Goal: Task Accomplishment & Management: Complete application form

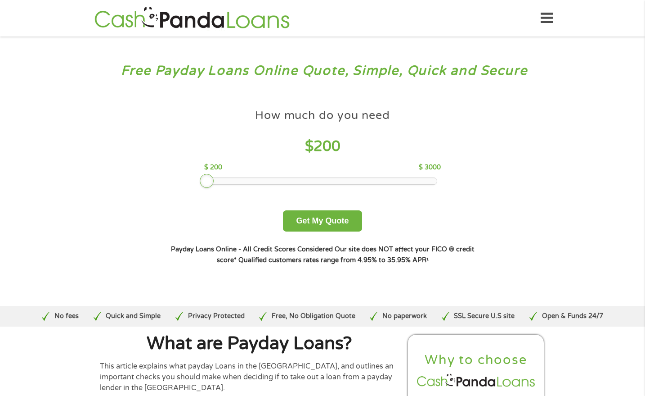
drag, startPoint x: 271, startPoint y: 176, endPoint x: 198, endPoint y: 165, distance: 73.8
click at [198, 165] on div "How much do you need $ 200 $ 200 $ 3000 Get My Quote" at bounding box center [322, 167] width 315 height 127
click at [330, 221] on button "Get My Quote" at bounding box center [322, 220] width 79 height 21
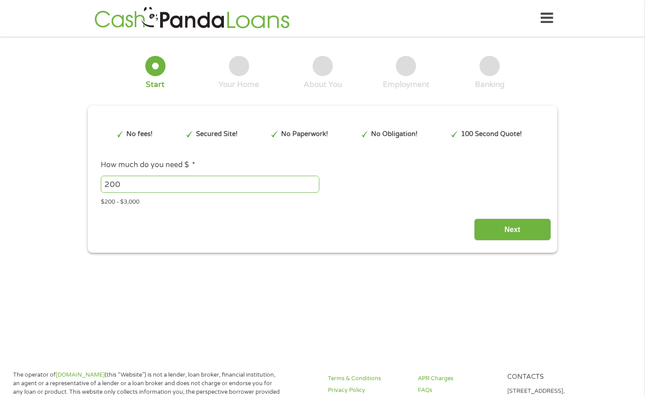
click at [326, 221] on div "Next" at bounding box center [322, 226] width 457 height 28
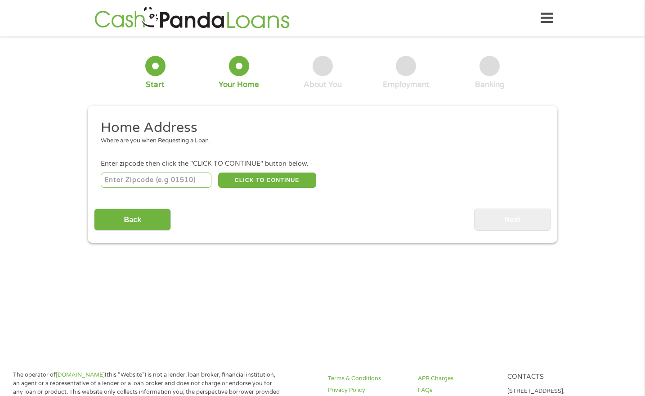
click at [170, 170] on li "Enter zipcode then click the "CLICK TO CONTINUE" button below. CLICK TO CONTINU…" at bounding box center [322, 174] width 457 height 30
click at [169, 175] on input "number" at bounding box center [156, 179] width 111 height 15
type input "37854"
click at [281, 176] on button "CLICK TO CONTINUE" at bounding box center [267, 179] width 98 height 15
type input "37854"
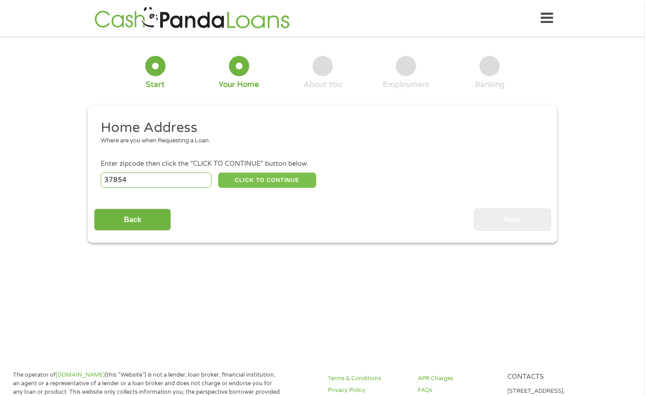
type input "Rockwood"
select select "[US_STATE]"
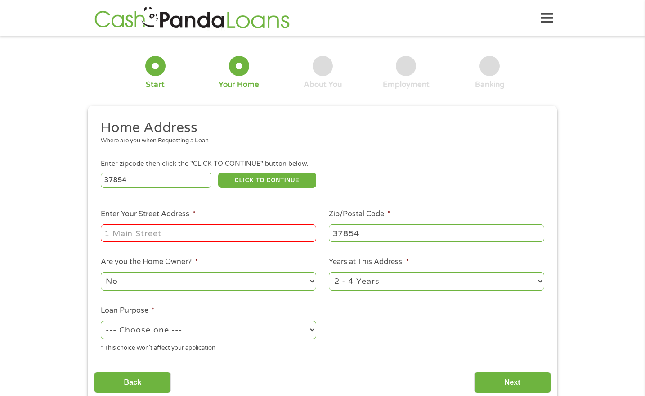
click at [239, 229] on input "Enter Your Street Address *" at bounding box center [209, 232] width 216 height 17
type input "305 E Strang Street"
click at [276, 288] on select "No Yes" at bounding box center [209, 281] width 216 height 18
select select "yes"
click at [101, 272] on select "No Yes" at bounding box center [209, 281] width 216 height 18
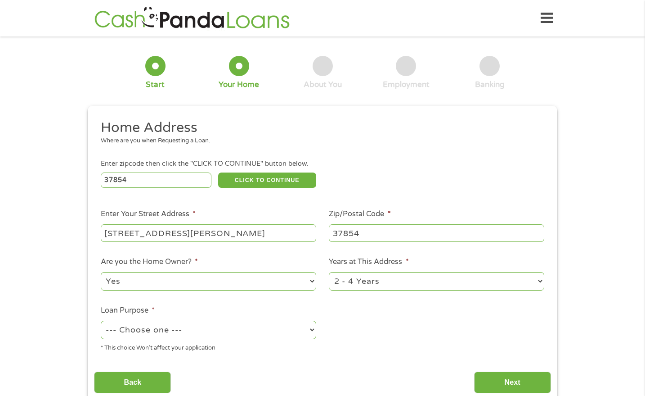
click at [363, 282] on select "1 Year or less 1 - 2 Years 2 - 4 Years Over 4 Years" at bounding box center [437, 281] width 216 height 18
select select "60months"
click at [329, 272] on select "1 Year or less 1 - 2 Years 2 - 4 Years Over 4 Years" at bounding box center [437, 281] width 216 height 18
click at [267, 321] on select "--- Choose one --- Pay Bills Debt Consolidation Home Improvement Major Purchase…" at bounding box center [209, 329] width 216 height 18
select select "shorttermcash"
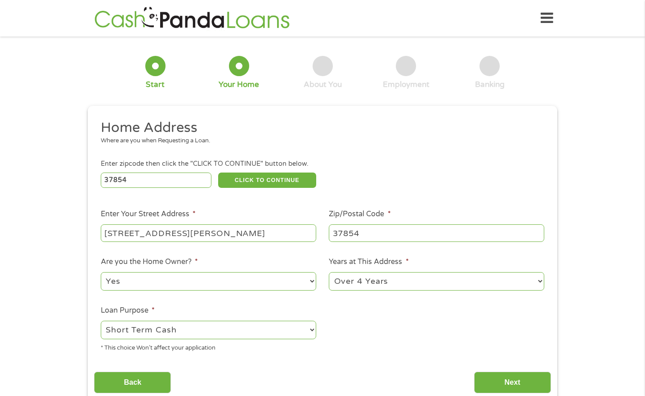
click at [101, 321] on select "--- Choose one --- Pay Bills Debt Consolidation Home Improvement Major Purchase…" at bounding box center [209, 329] width 216 height 18
click at [513, 383] on input "Next" at bounding box center [512, 382] width 77 height 22
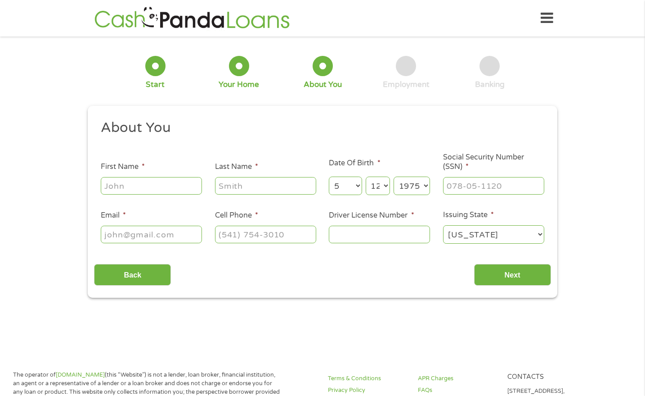
click at [144, 185] on input "First Name *" at bounding box center [151, 185] width 101 height 17
type input "Angela"
type input "Edmonds"
type input "edmondsam@aol.com"
type input "(865) 469-9961"
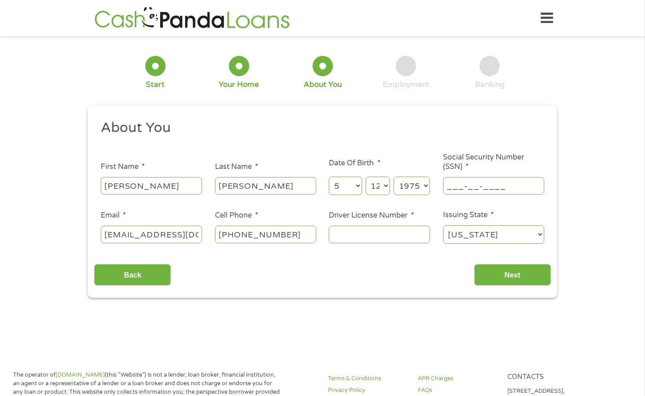
click at [493, 185] on input "___-__-____" at bounding box center [493, 185] width 101 height 17
type input "408-35-3761"
click at [303, 235] on input "(865) 469-9961" at bounding box center [265, 233] width 101 height 17
type input "(423) 577-9840"
click at [369, 223] on li "Driver License Number *" at bounding box center [380, 227] width 114 height 35
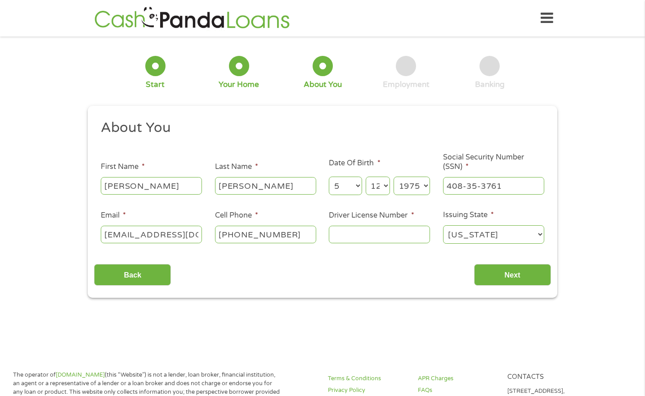
click at [369, 225] on div at bounding box center [379, 234] width 101 height 21
click at [371, 241] on input "Driver License Number *" at bounding box center [379, 233] width 101 height 17
type input "076827176"
click at [510, 272] on input "Next" at bounding box center [512, 275] width 77 height 22
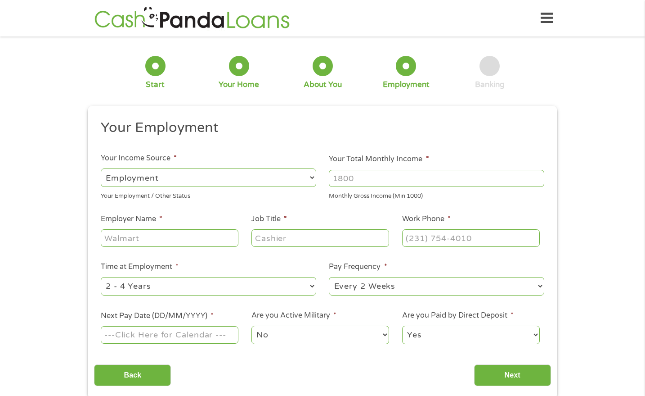
click at [391, 170] on input "Your Total Monthly Income *" at bounding box center [437, 178] width 216 height 17
type input "2800"
click at [148, 236] on input "Employer Name *" at bounding box center [170, 237] width 138 height 17
type input "Ace Hardware"
type input "Customer Associate"
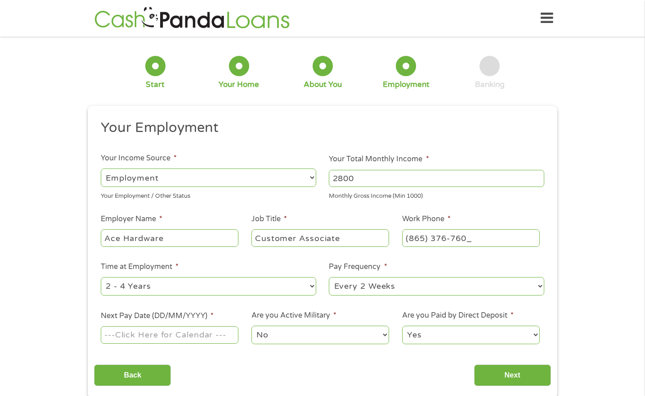
type input "(865) 376-7606"
click at [306, 284] on select "--- Choose one --- 1 Year or less 1 - 2 Years 2 - 4 Years Over 4 Years" at bounding box center [209, 286] width 216 height 18
select select "12months"
click at [101, 277] on select "--- Choose one --- 1 Year or less 1 - 2 Years 2 - 4 Years Over 4 Years" at bounding box center [209, 286] width 216 height 18
click at [400, 285] on select "--- Choose one --- Every 2 Weeks Every Week Monthly Semi-Monthly" at bounding box center [437, 286] width 216 height 18
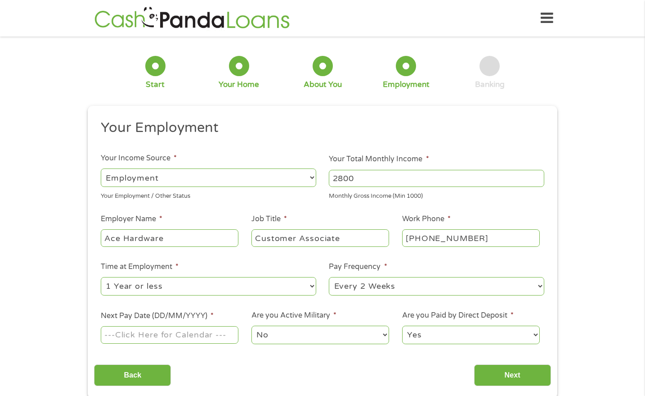
click at [400, 285] on select "--- Choose one --- Every 2 Weeks Every Week Monthly Semi-Monthly" at bounding box center [437, 286] width 216 height 18
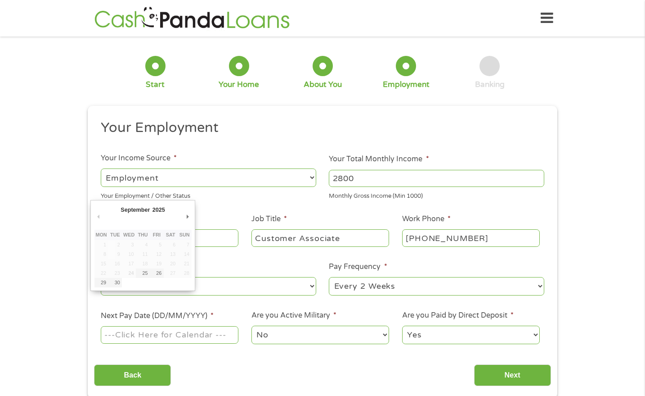
click at [196, 330] on input "Next Pay Date (DD/MM/YYYY) *" at bounding box center [170, 334] width 138 height 17
type input "26/09/2025"
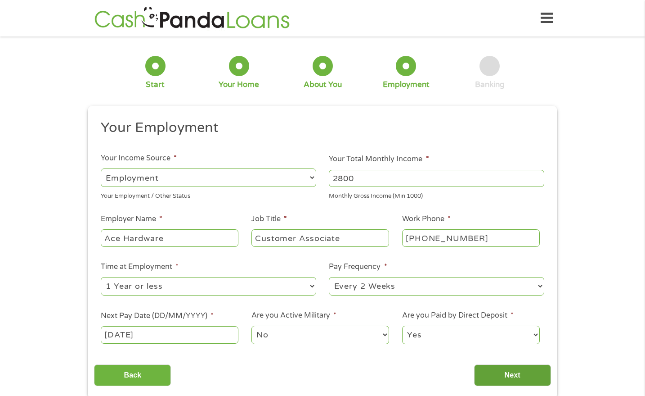
click at [507, 378] on input "Next" at bounding box center [512, 375] width 77 height 22
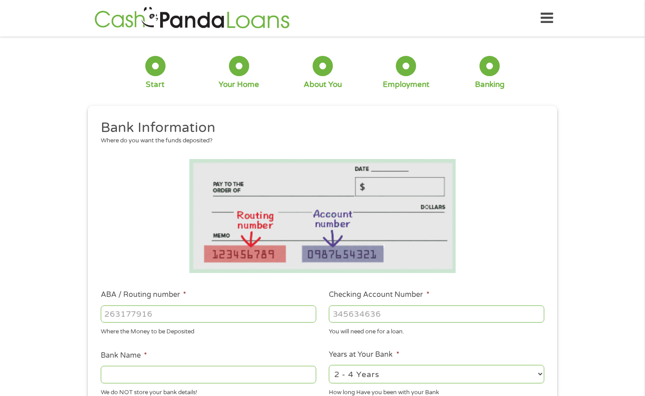
click at [211, 309] on input "ABA / Routing number *" at bounding box center [209, 313] width 216 height 17
type input "065400137"
type input "JPMORGAN CHASE BANK NA"
type input "065400137"
click at [398, 312] on input "Checking Account Number *" at bounding box center [437, 313] width 216 height 17
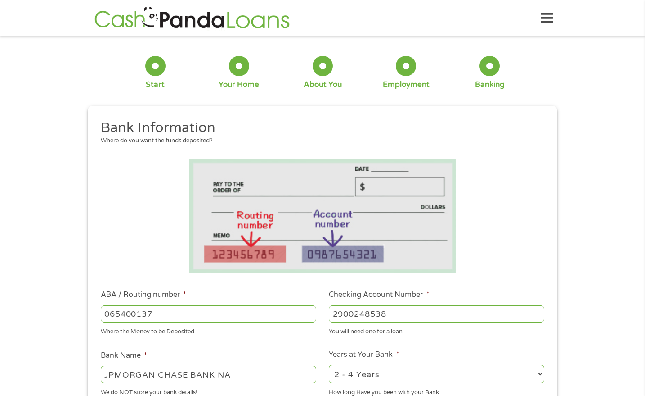
type input "2900248538"
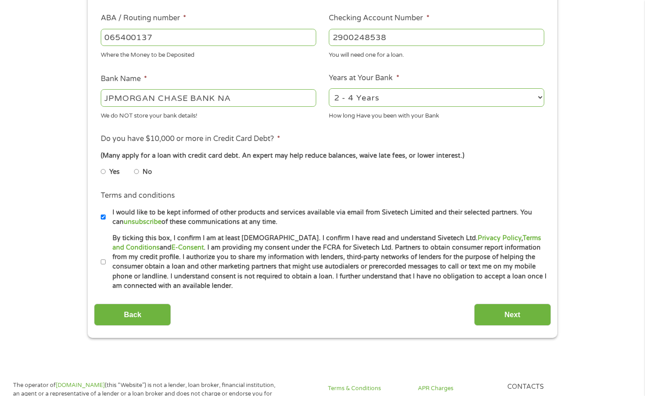
scroll to position [271, 0]
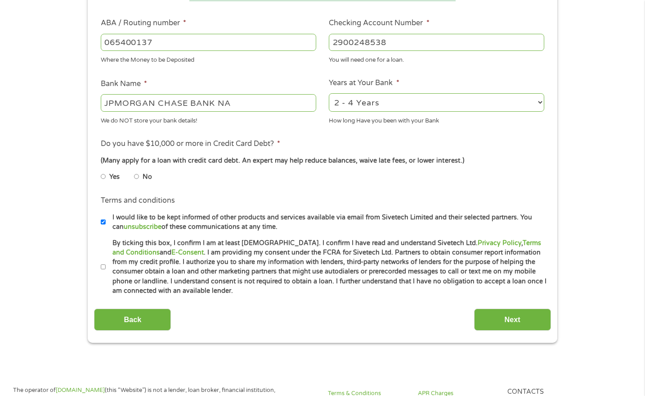
click at [540, 83] on li "Years at Your Bank * 2 - 4 Years 6 - 12 Months 1 - 2 Years Over 4 Years How lon…" at bounding box center [437, 101] width 229 height 48
click at [540, 101] on select "2 - 4 Years 6 - 12 Months 1 - 2 Years Over 4 Years" at bounding box center [437, 102] width 216 height 18
select select "24months"
click at [329, 93] on select "2 - 4 Years 6 - 12 Months 1 - 2 Years Over 4 Years" at bounding box center [437, 102] width 216 height 18
click at [140, 175] on li "No" at bounding box center [150, 177] width 32 height 18
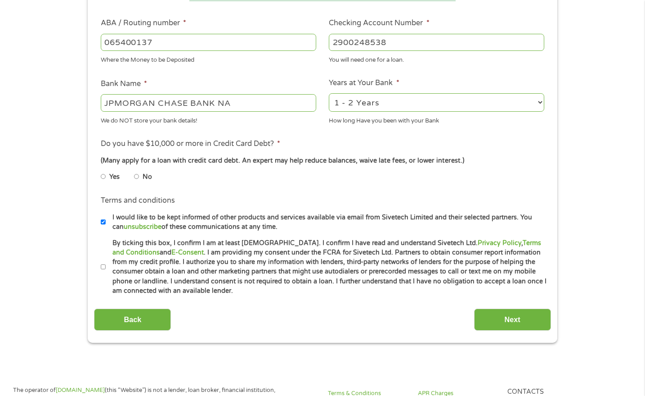
click at [136, 178] on input "No" at bounding box center [136, 176] width 5 height 14
radio input "true"
click at [103, 267] on input "By ticking this box, I confirm I am at least 18 years old. I confirm I have rea…" at bounding box center [103, 267] width 5 height 14
checkbox input "true"
click at [522, 315] on input "Next" at bounding box center [512, 319] width 77 height 22
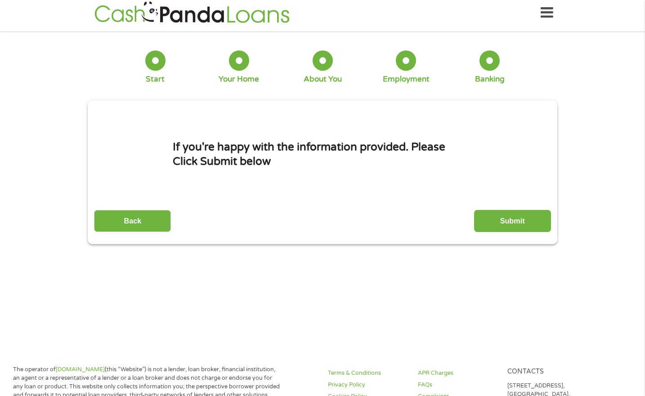
scroll to position [0, 0]
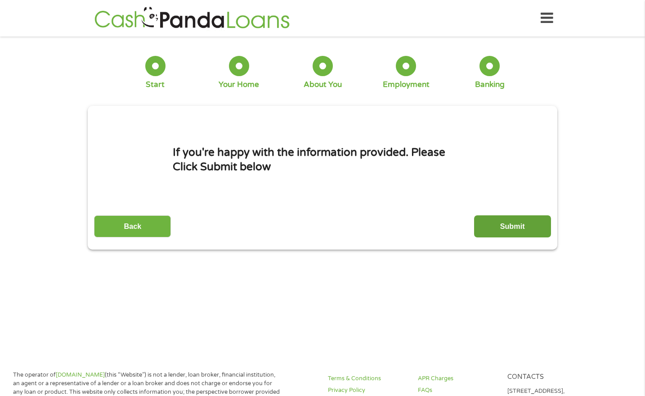
click at [495, 231] on input "Submit" at bounding box center [512, 226] width 77 height 22
